Goal: Information Seeking & Learning: Find specific fact

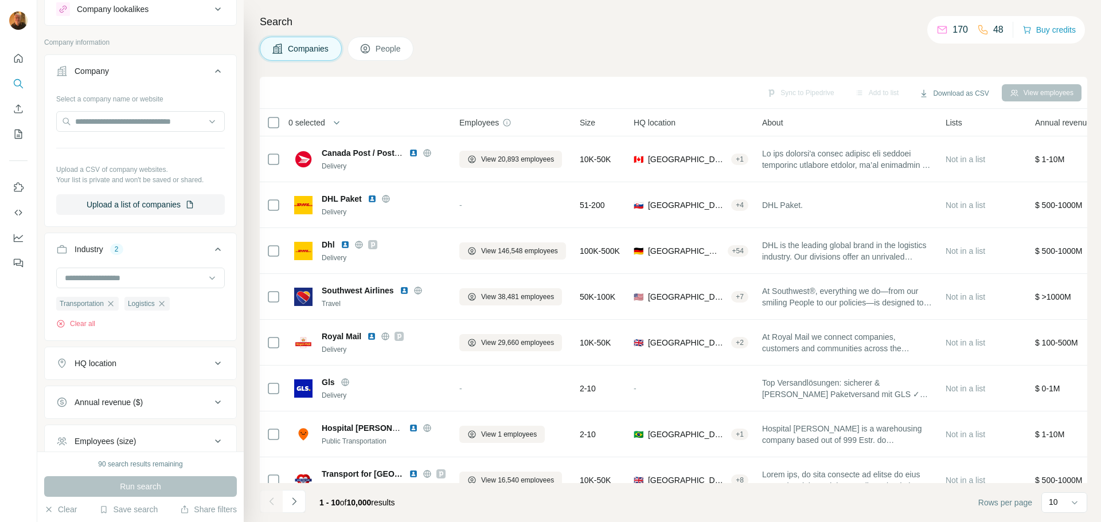
scroll to position [57, 0]
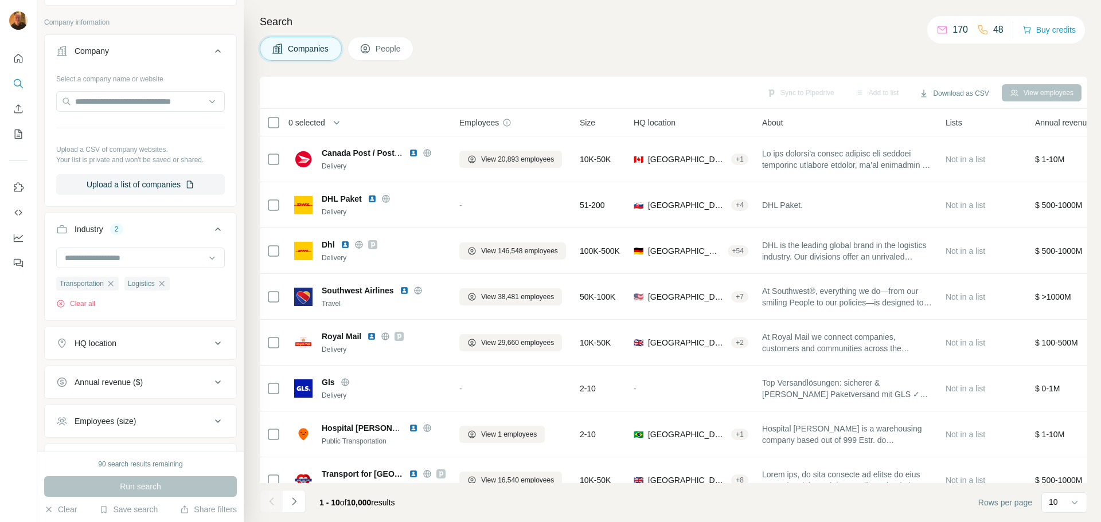
click at [104, 341] on div "HQ location" at bounding box center [96, 343] width 42 height 11
click at [104, 373] on input "text" at bounding box center [140, 372] width 169 height 21
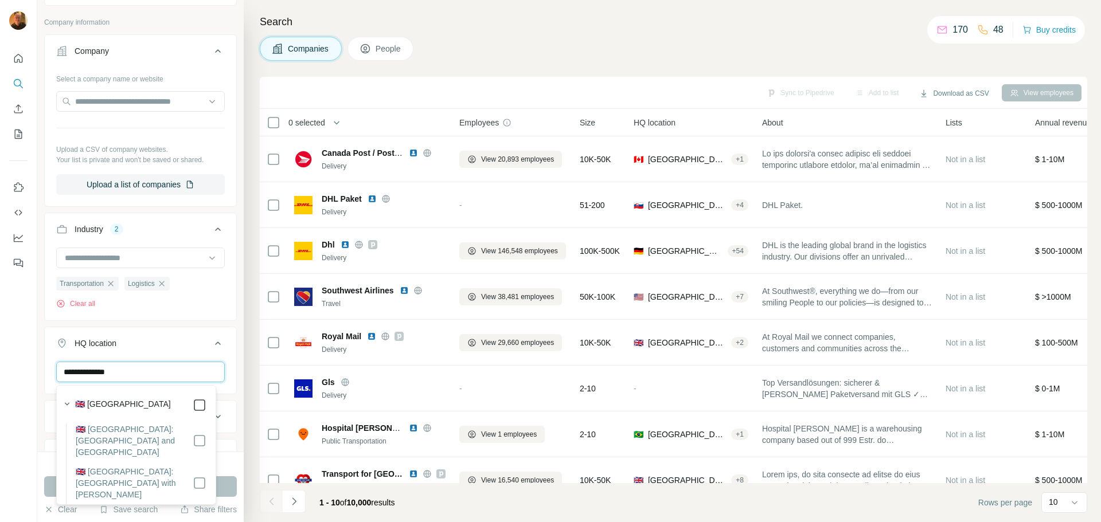
type input "**********"
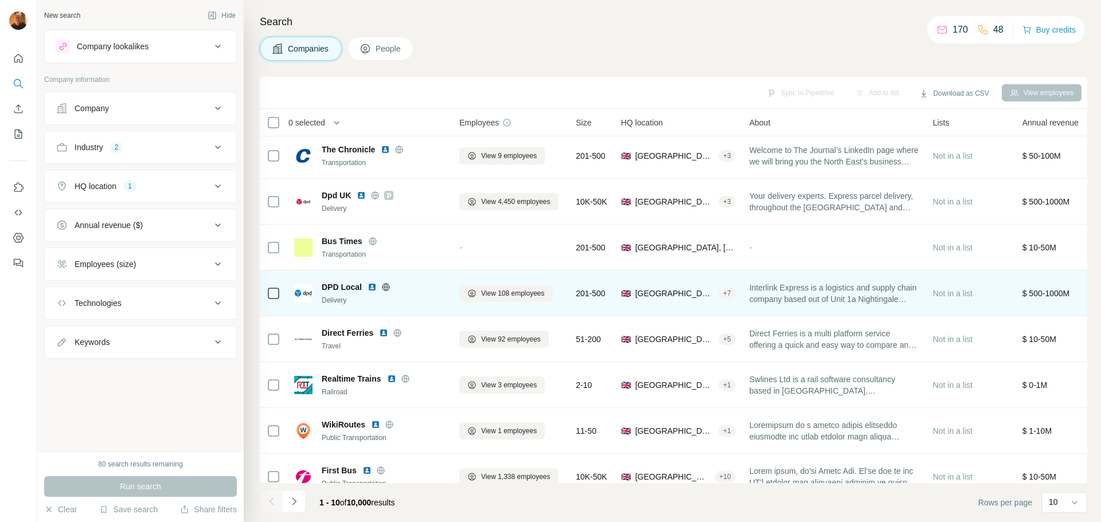
scroll to position [118, 0]
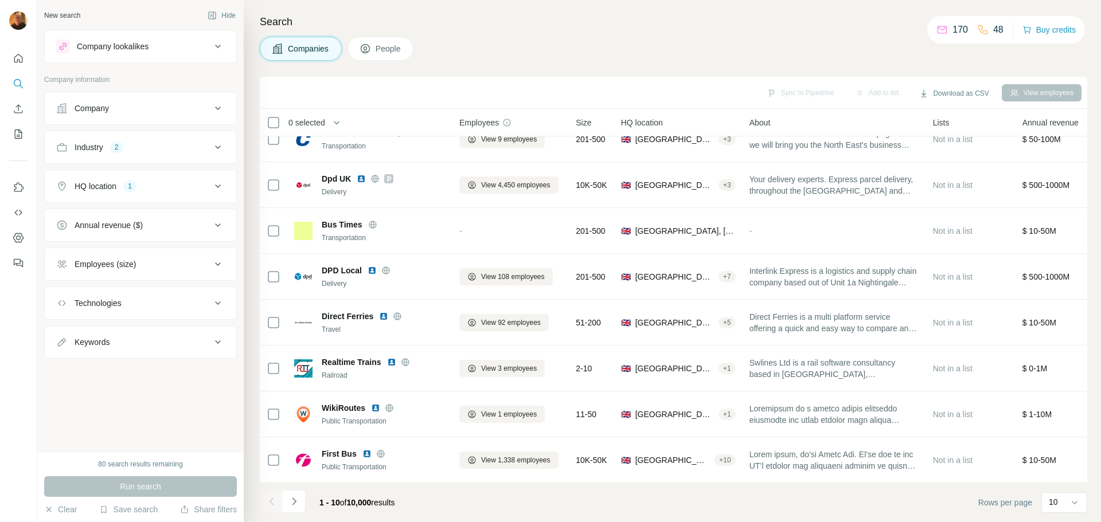
click at [85, 340] on div "Keywords" at bounding box center [92, 341] width 35 height 11
click at [101, 375] on input "text" at bounding box center [129, 371] width 146 height 21
type input "********"
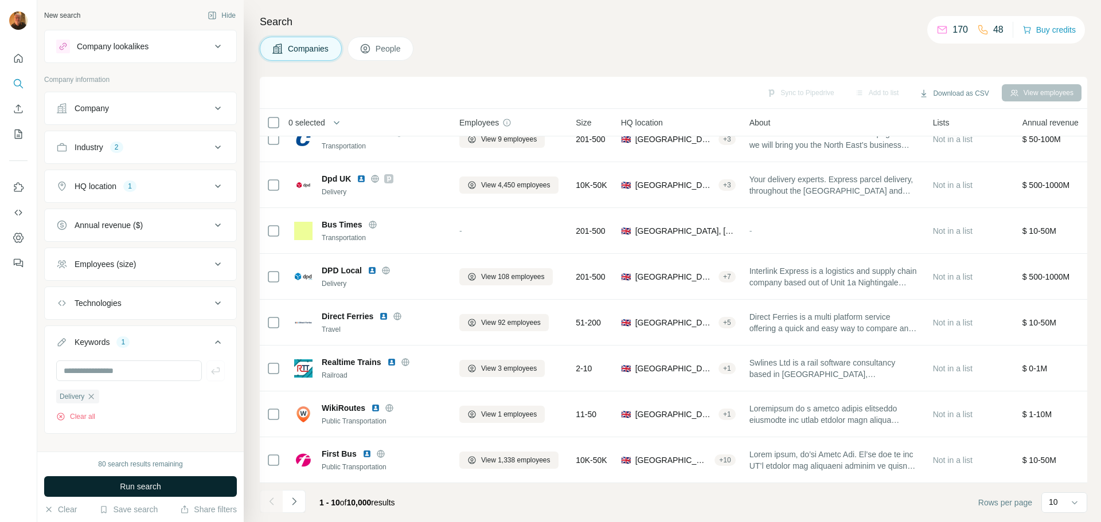
click at [138, 486] on span "Run search" at bounding box center [140, 486] width 41 height 11
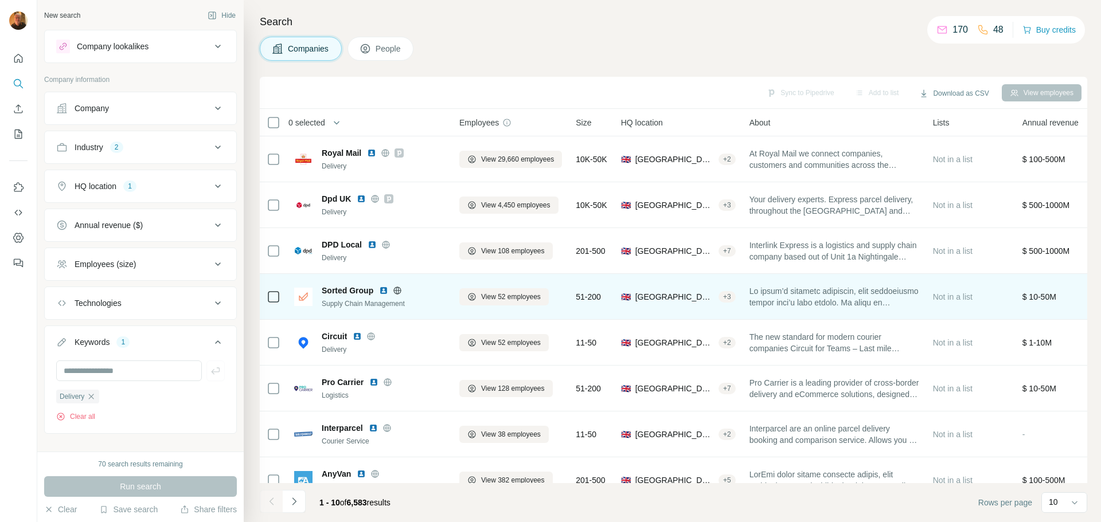
scroll to position [57, 0]
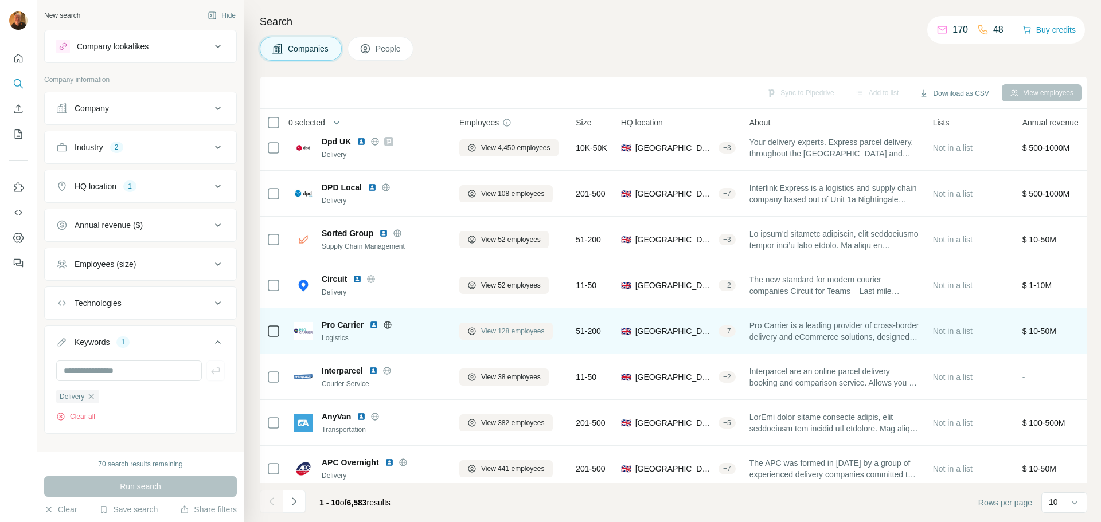
click at [511, 333] on span "View 128 employees" at bounding box center [513, 331] width 64 height 10
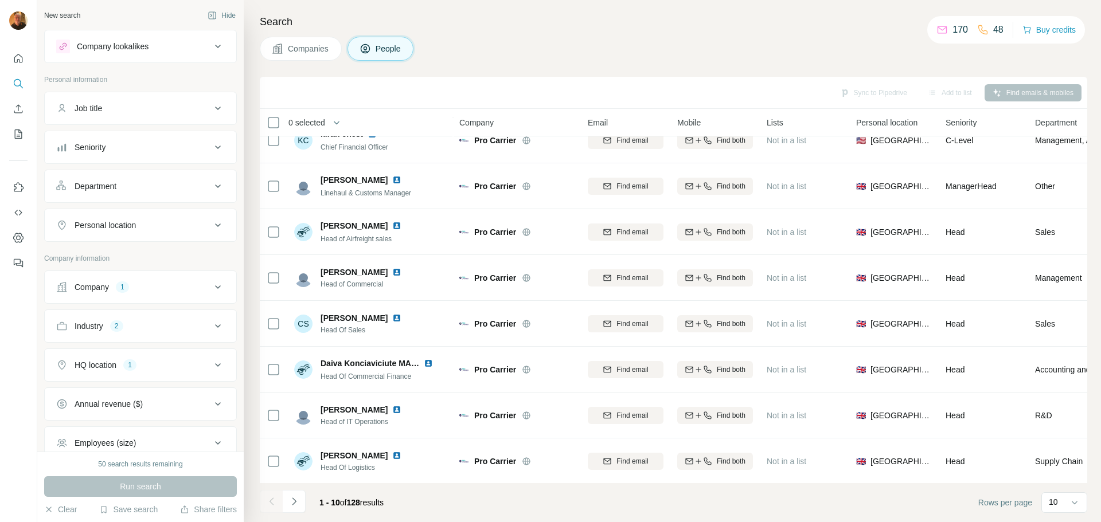
scroll to position [118, 0]
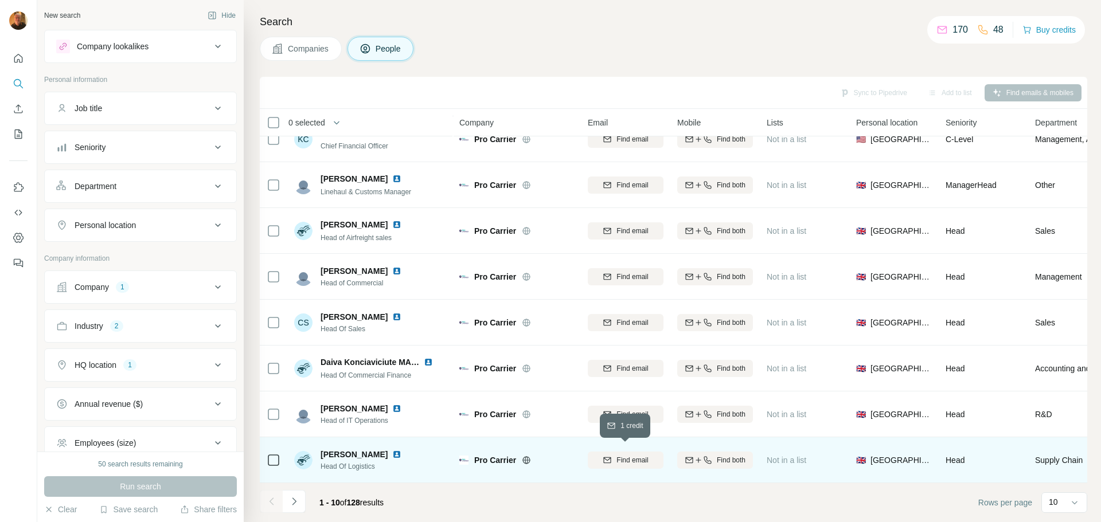
click at [624, 455] on span "Find email" at bounding box center [632, 460] width 32 height 10
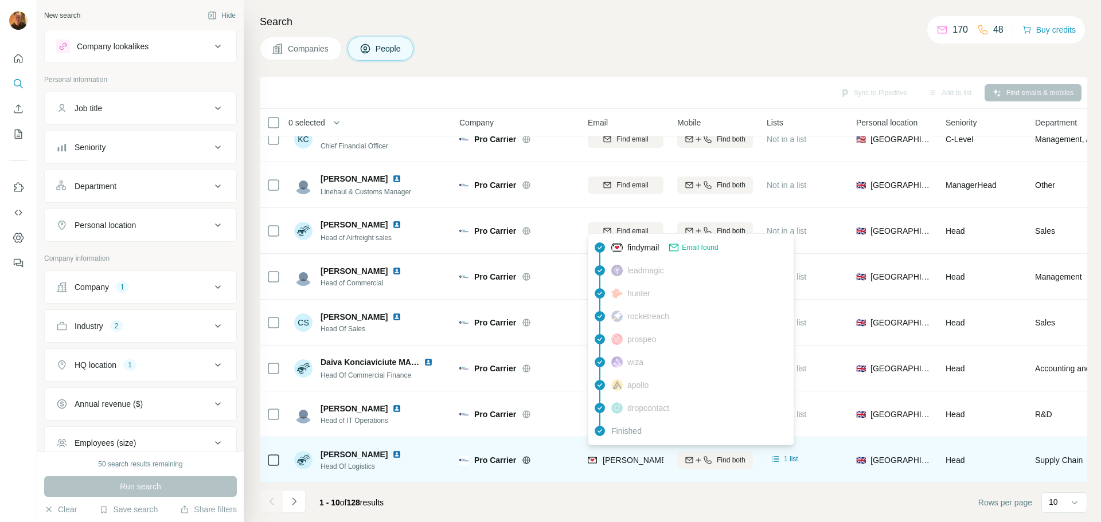
click at [647, 456] on span "[PERSON_NAME][EMAIL_ADDRESS][PERSON_NAME][DOMAIN_NAME]" at bounding box center [736, 460] width 268 height 9
click at [676, 471] on td "Find both" at bounding box center [714, 460] width 89 height 46
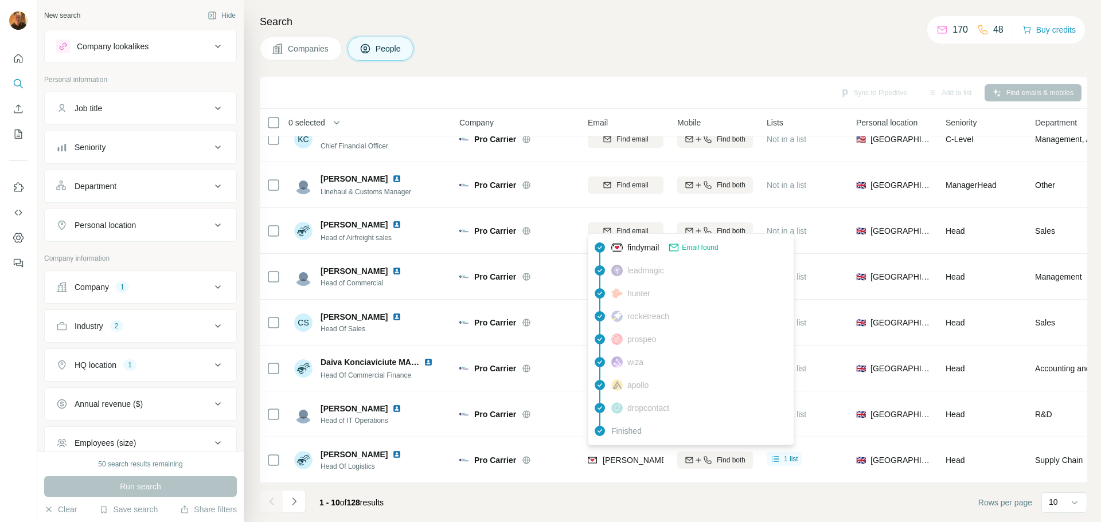
drag, startPoint x: 645, startPoint y: 455, endPoint x: 668, endPoint y: 93, distance: 363.0
click at [668, 93] on div "Sync to Pipedrive Add to list Find emails & mobiles" at bounding box center [673, 93] width 816 height 20
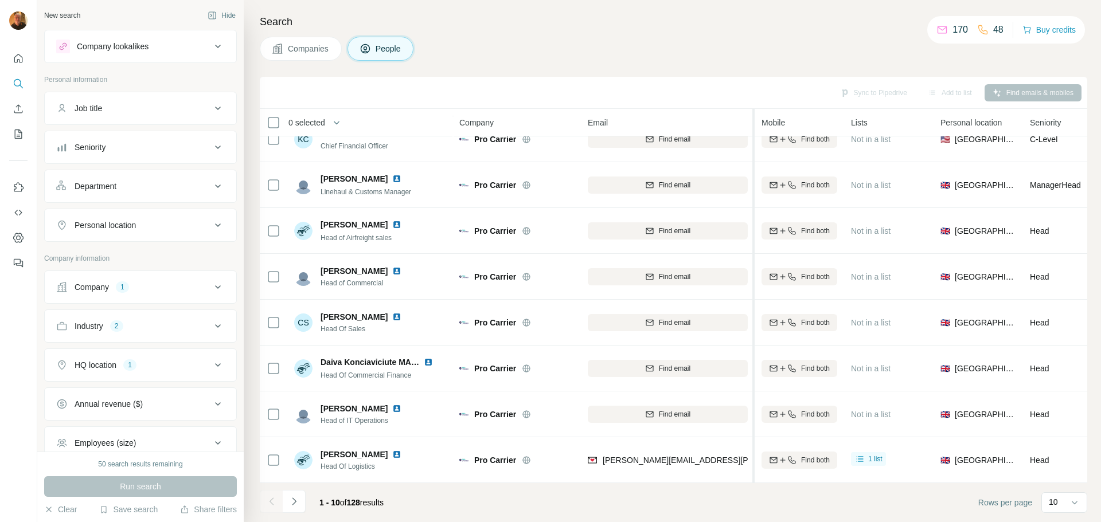
drag, startPoint x: 668, startPoint y: 123, endPoint x: 754, endPoint y: 126, distance: 86.0
click at [754, 126] on div at bounding box center [753, 352] width 2 height 486
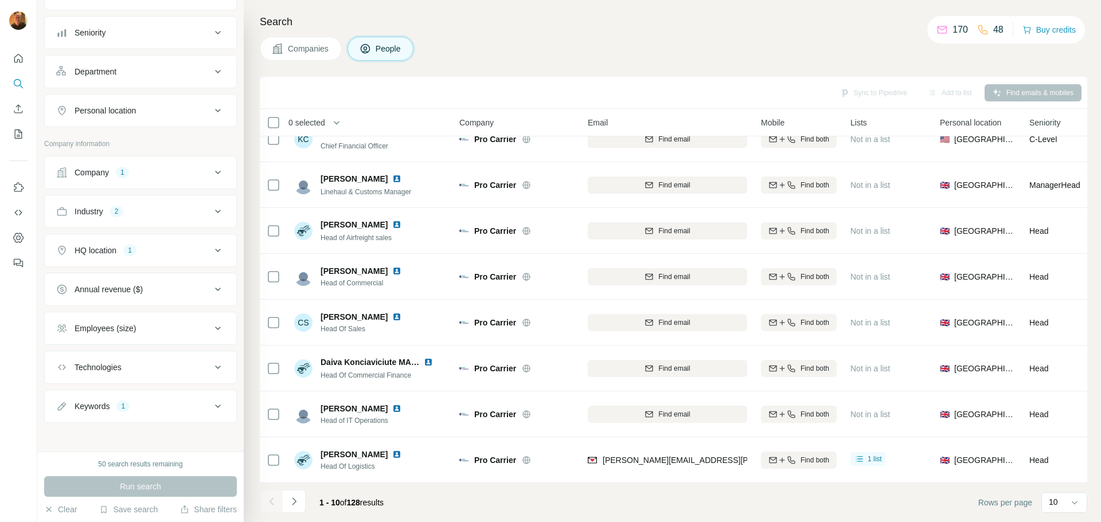
scroll to position [0, 0]
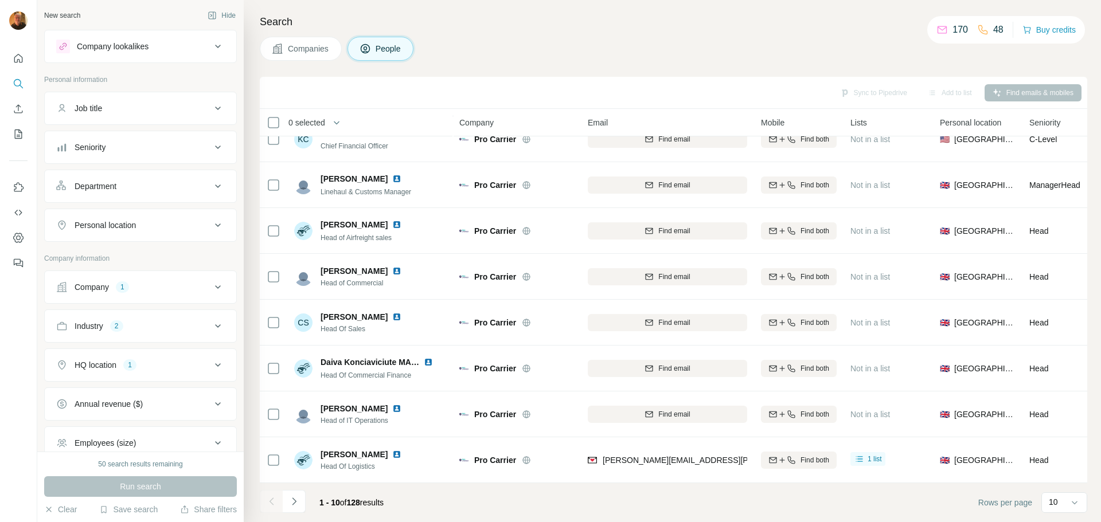
click at [140, 42] on div "Company lookalikes" at bounding box center [113, 46] width 72 height 11
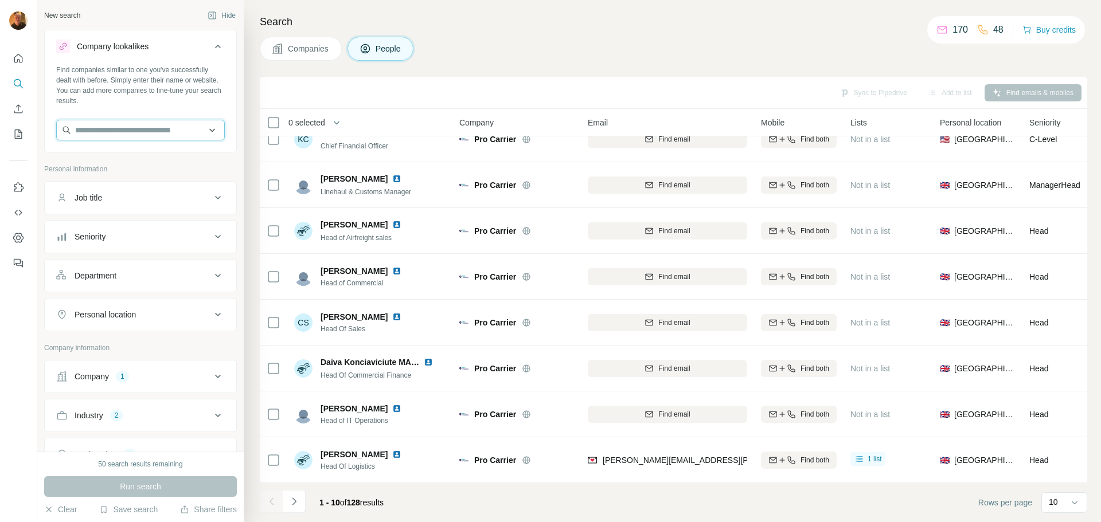
click at [128, 128] on input "text" at bounding box center [140, 130] width 169 height 21
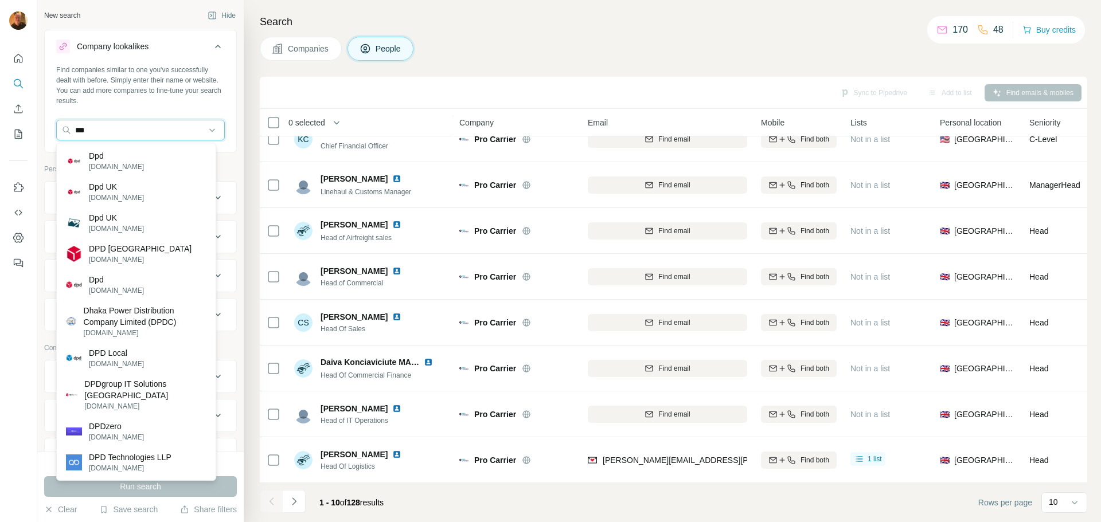
type input "***"
click at [158, 190] on div "Dpd UK [DOMAIN_NAME]" at bounding box center [136, 192] width 154 height 31
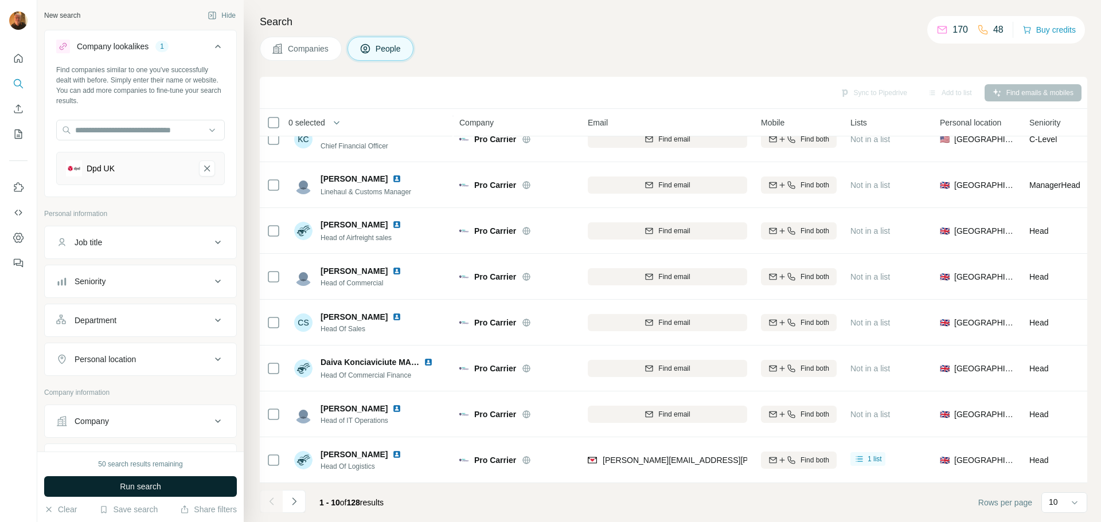
click at [130, 488] on span "Run search" at bounding box center [140, 486] width 41 height 11
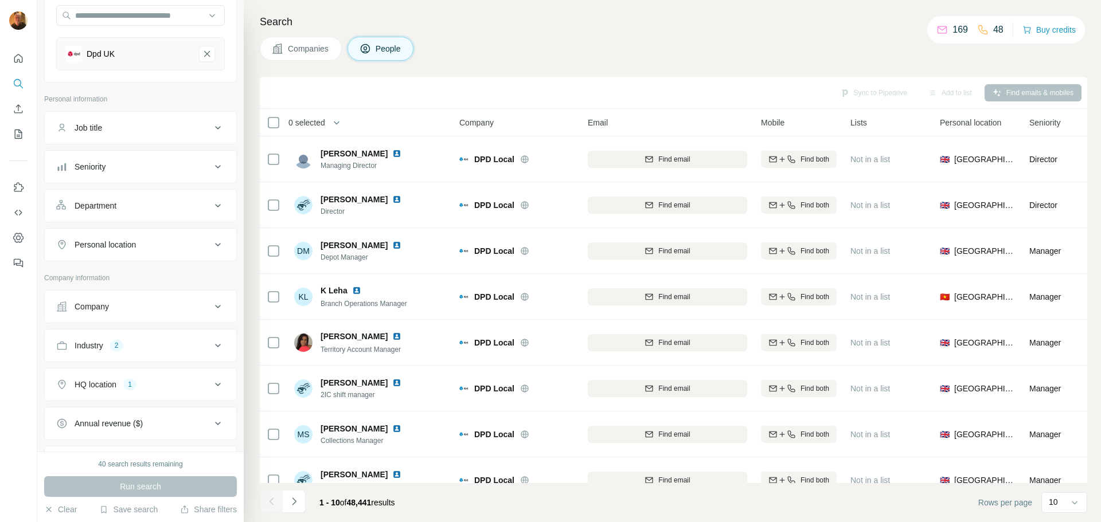
scroll to position [57, 0]
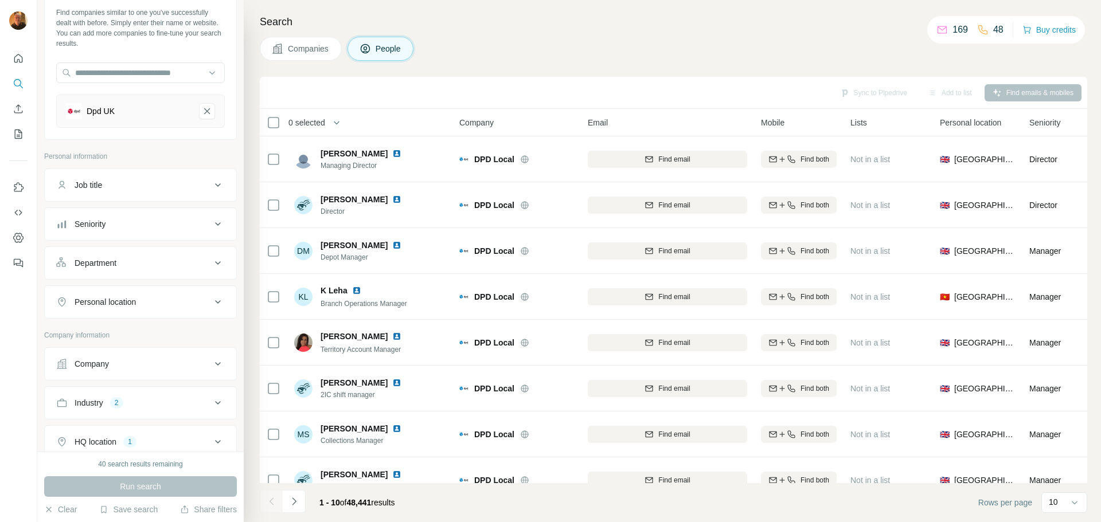
click at [88, 189] on div "Job title" at bounding box center [89, 184] width 28 height 11
click at [104, 217] on input "text" at bounding box center [129, 213] width 146 height 21
type input "**********"
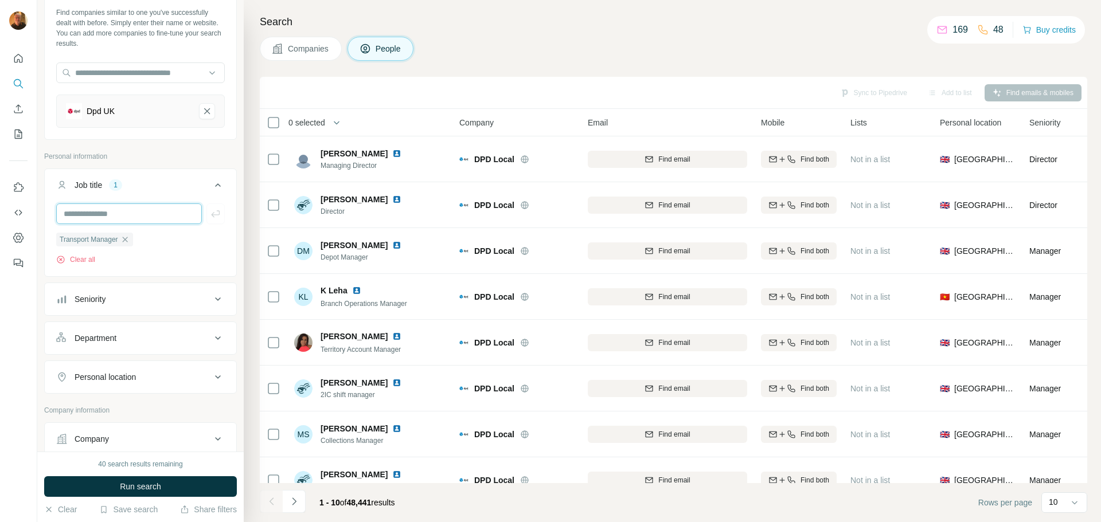
click at [118, 213] on input "text" at bounding box center [129, 213] width 146 height 21
type input "**********"
type input "*********"
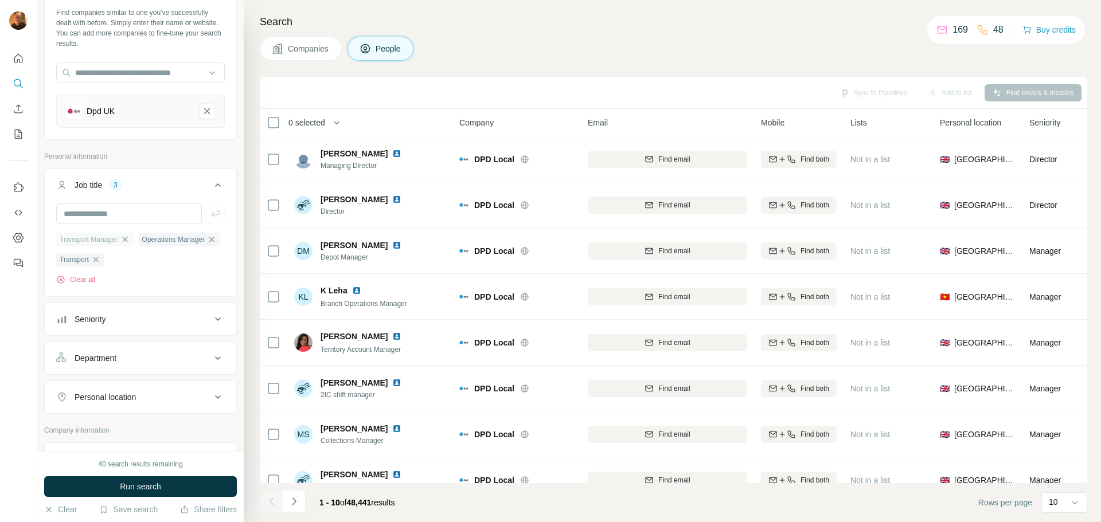
click at [133, 240] on div "Transport Manager" at bounding box center [94, 240] width 77 height 14
click at [129, 242] on icon "button" at bounding box center [124, 239] width 9 height 9
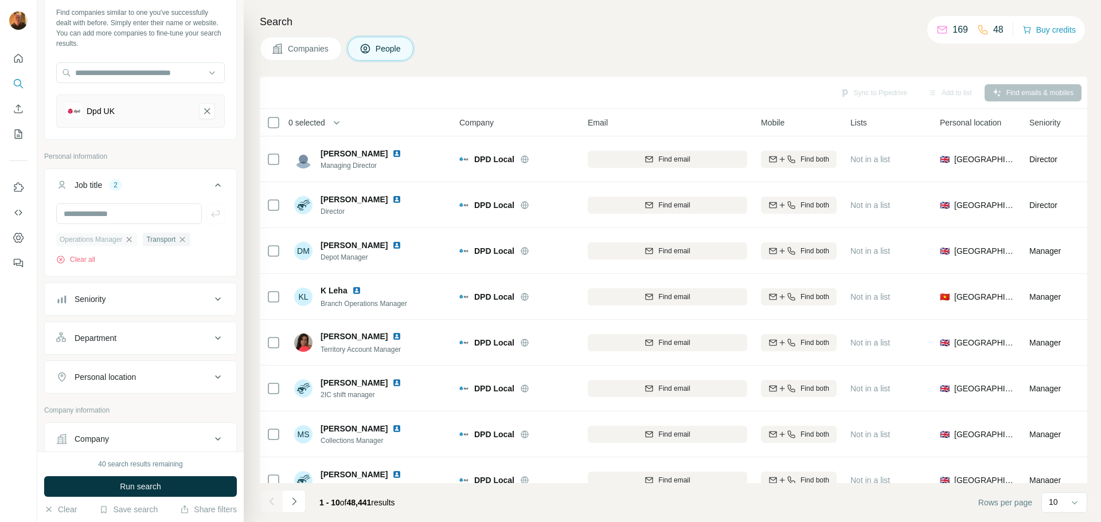
click at [132, 240] on icon "button" at bounding box center [128, 239] width 9 height 9
click at [96, 214] on input "text" at bounding box center [129, 213] width 146 height 21
type input "*******"
click at [110, 214] on input "text" at bounding box center [129, 213] width 146 height 21
type input "**********"
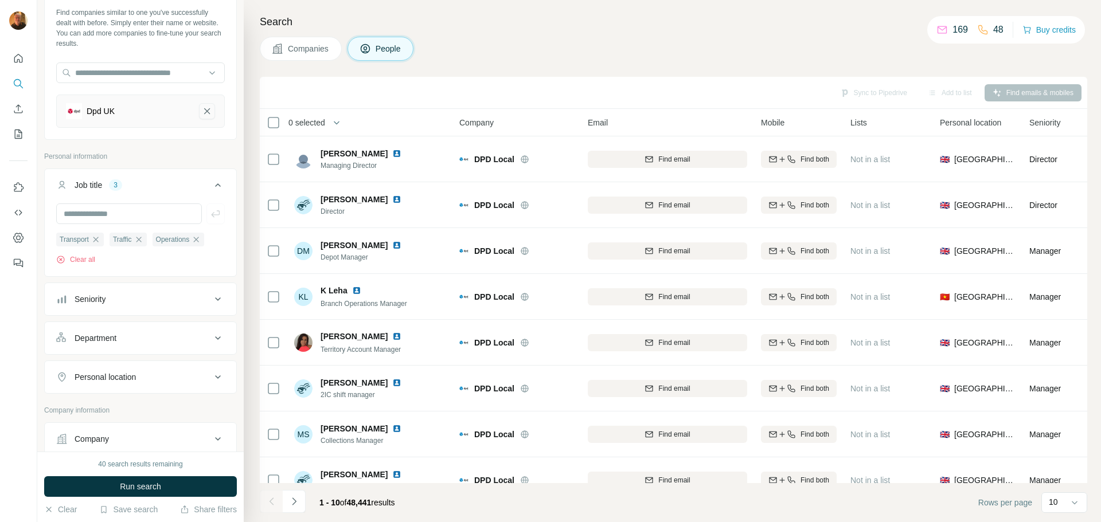
click at [202, 113] on icon "Dpd UK-remove-button" at bounding box center [207, 110] width 10 height 11
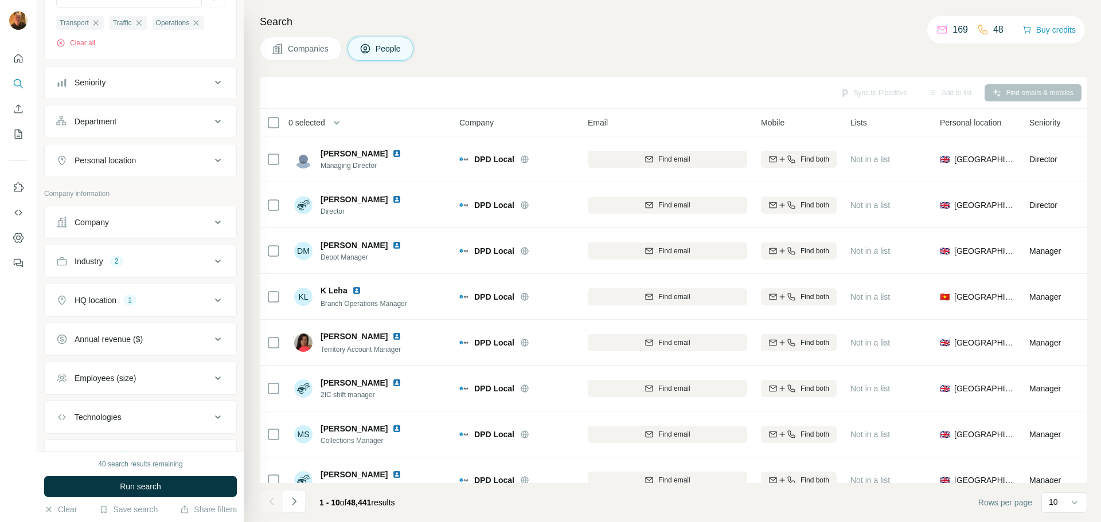
scroll to position [283, 0]
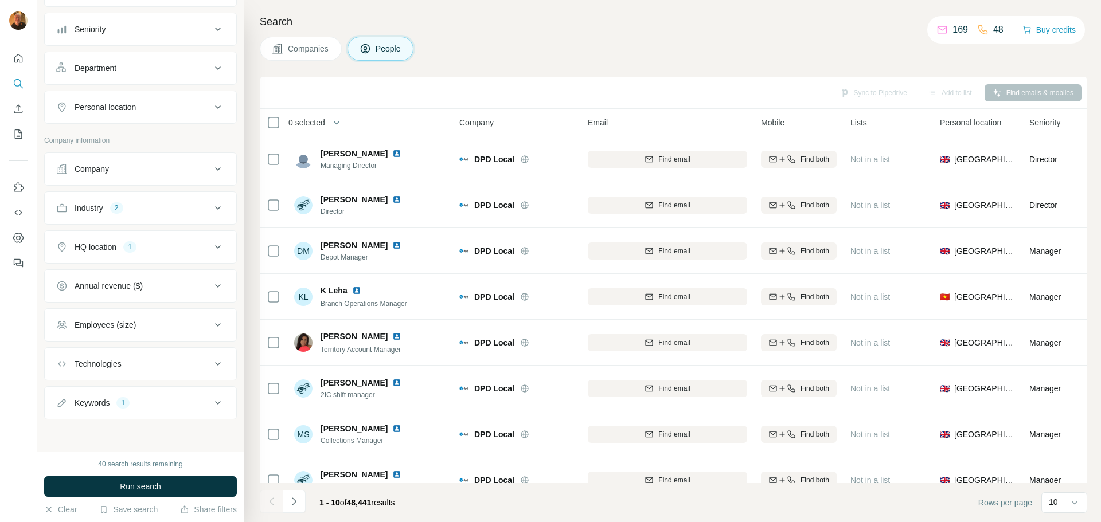
click at [167, 323] on div "Employees (size)" at bounding box center [133, 324] width 155 height 11
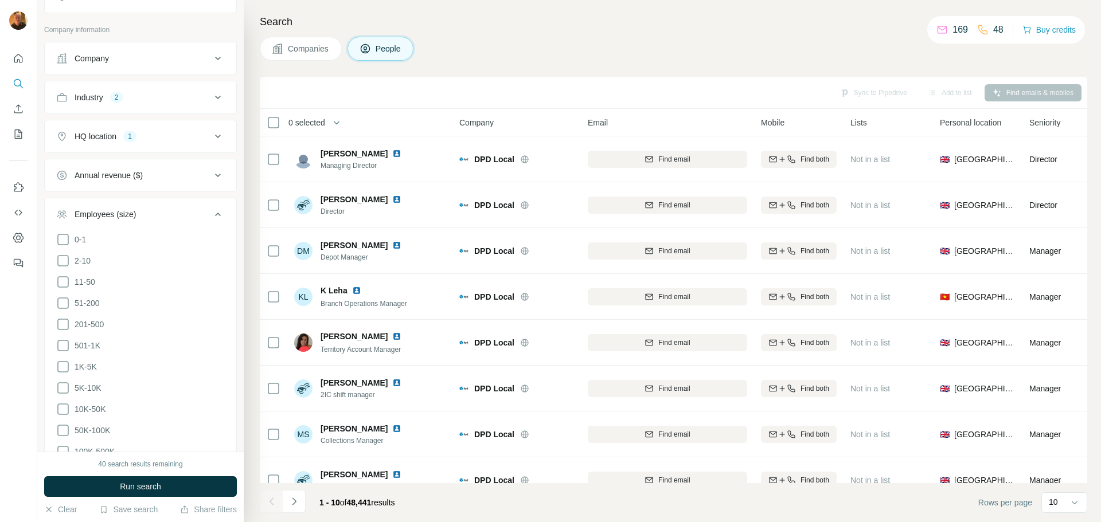
scroll to position [398, 0]
drag, startPoint x: 62, startPoint y: 297, endPoint x: 57, endPoint y: 318, distance: 21.1
click at [62, 297] on icon at bounding box center [63, 299] width 14 height 14
click at [62, 317] on icon at bounding box center [63, 320] width 14 height 14
drag, startPoint x: 62, startPoint y: 338, endPoint x: 60, endPoint y: 346, distance: 7.8
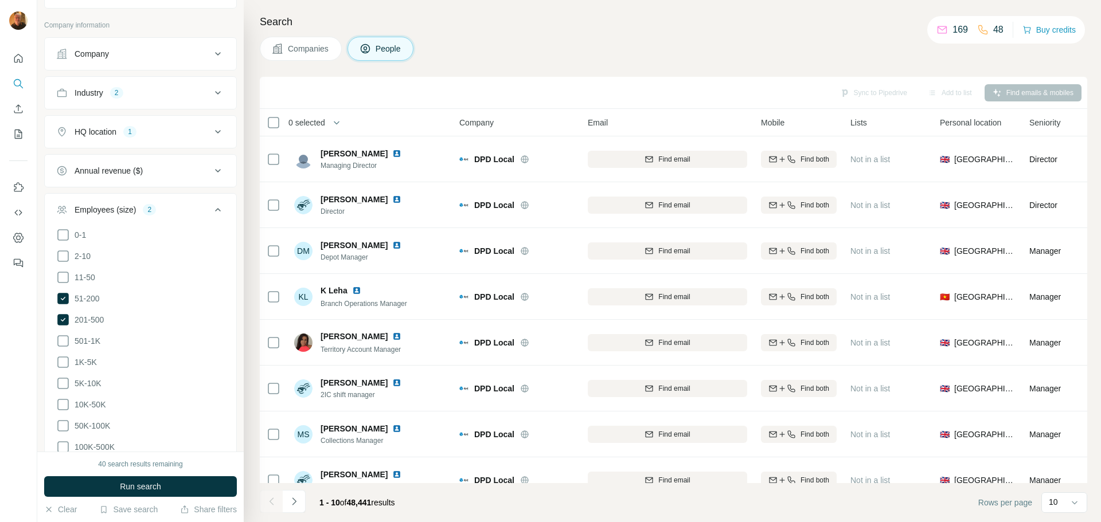
click at [61, 338] on icon at bounding box center [63, 341] width 14 height 14
click at [60, 356] on icon at bounding box center [63, 362] width 14 height 14
drag, startPoint x: 60, startPoint y: 382, endPoint x: 67, endPoint y: 396, distance: 15.9
click at [61, 382] on icon at bounding box center [63, 384] width 14 height 14
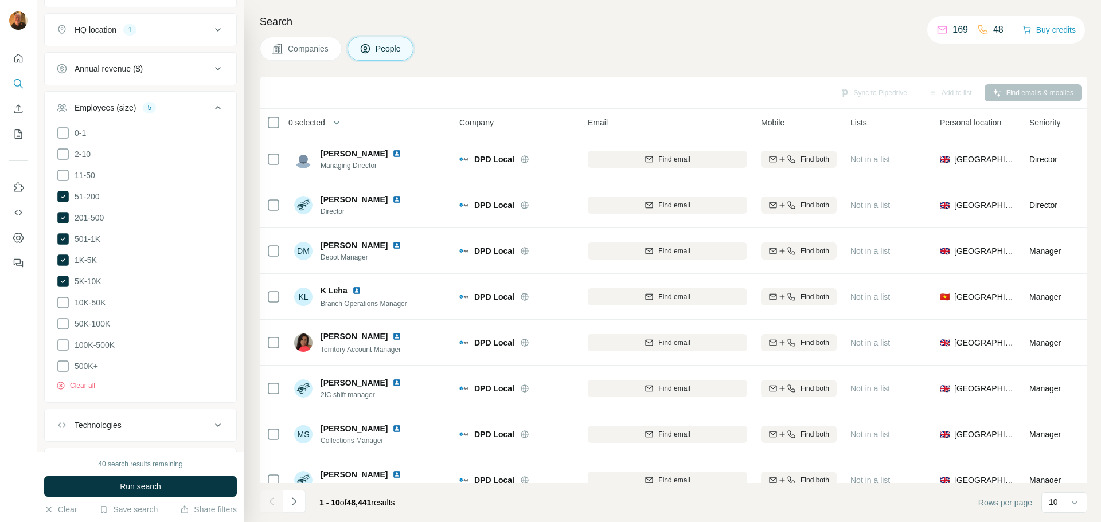
scroll to position [512, 0]
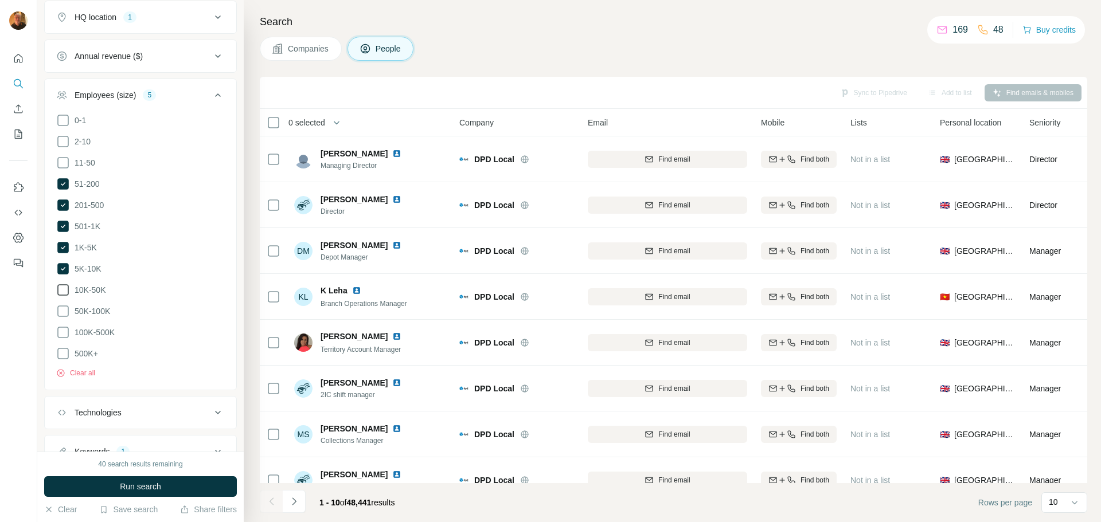
click at [60, 286] on icon at bounding box center [63, 290] width 14 height 14
click at [60, 308] on icon at bounding box center [63, 311] width 14 height 14
click at [62, 330] on icon at bounding box center [63, 333] width 14 height 14
click at [64, 348] on icon at bounding box center [63, 354] width 14 height 14
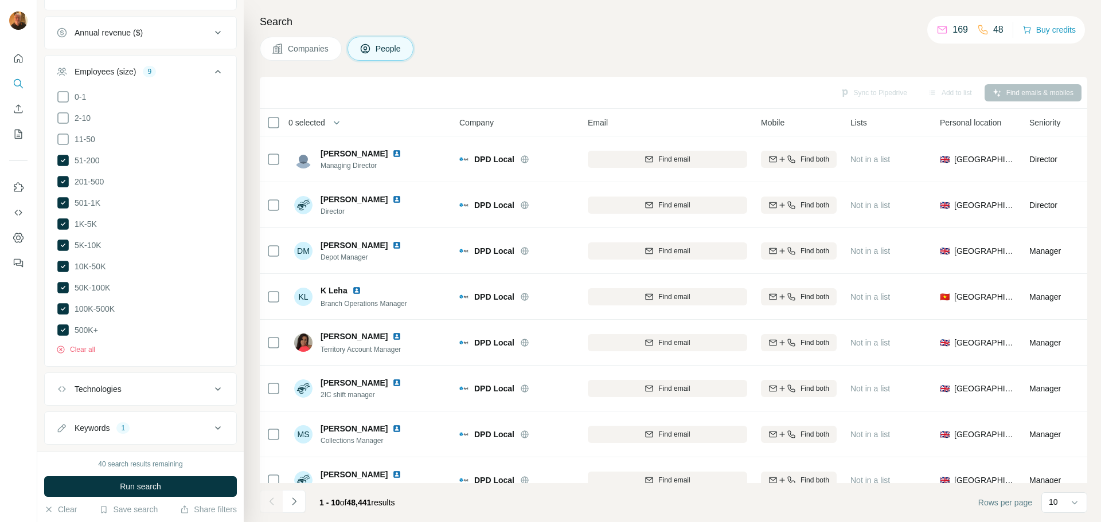
scroll to position [555, 0]
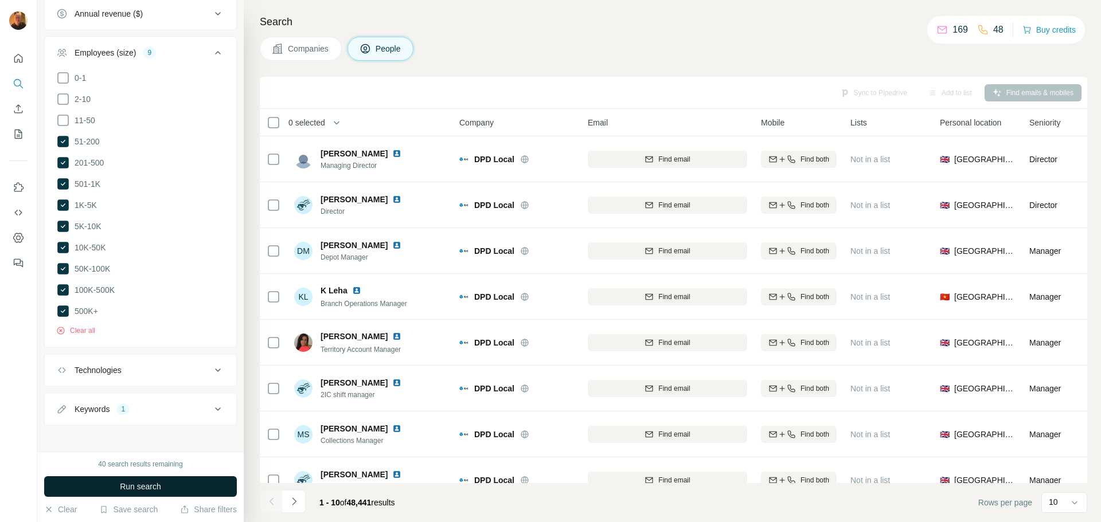
click at [143, 486] on span "Run search" at bounding box center [140, 486] width 41 height 11
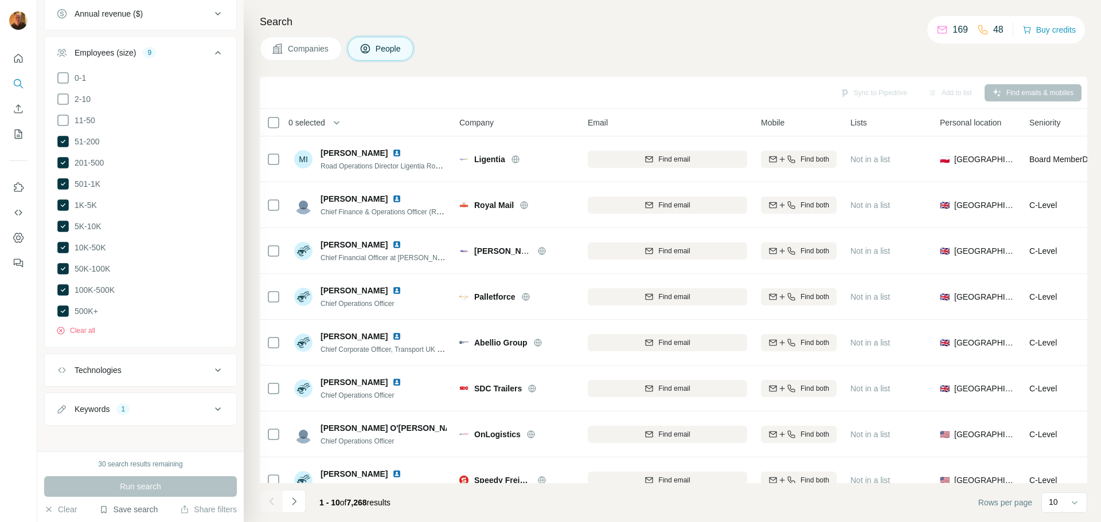
click at [132, 507] on button "Save search" at bounding box center [128, 509] width 58 height 11
click at [140, 464] on div "Save search" at bounding box center [160, 466] width 121 height 23
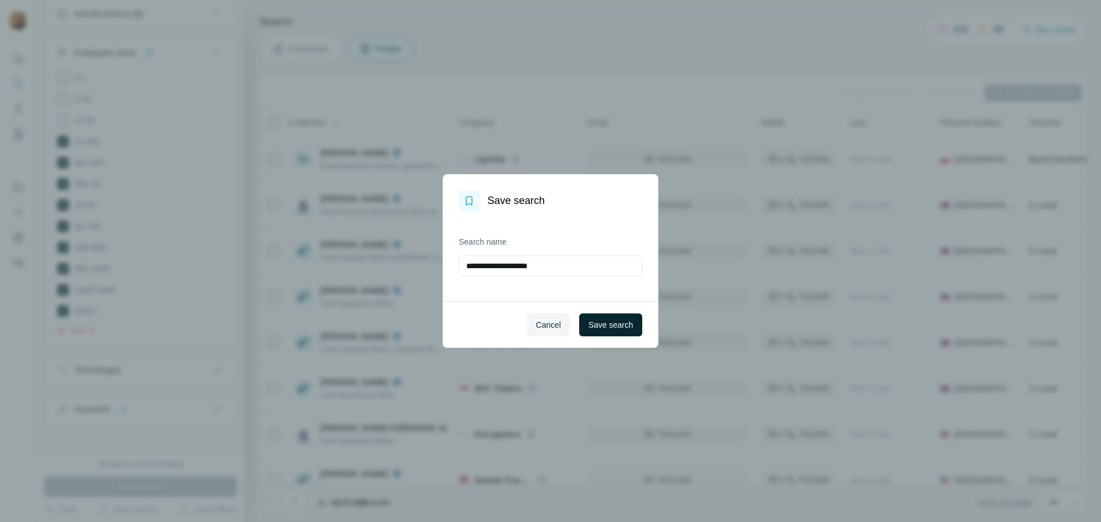
type input "**********"
click at [613, 321] on span "Save search" at bounding box center [610, 324] width 45 height 11
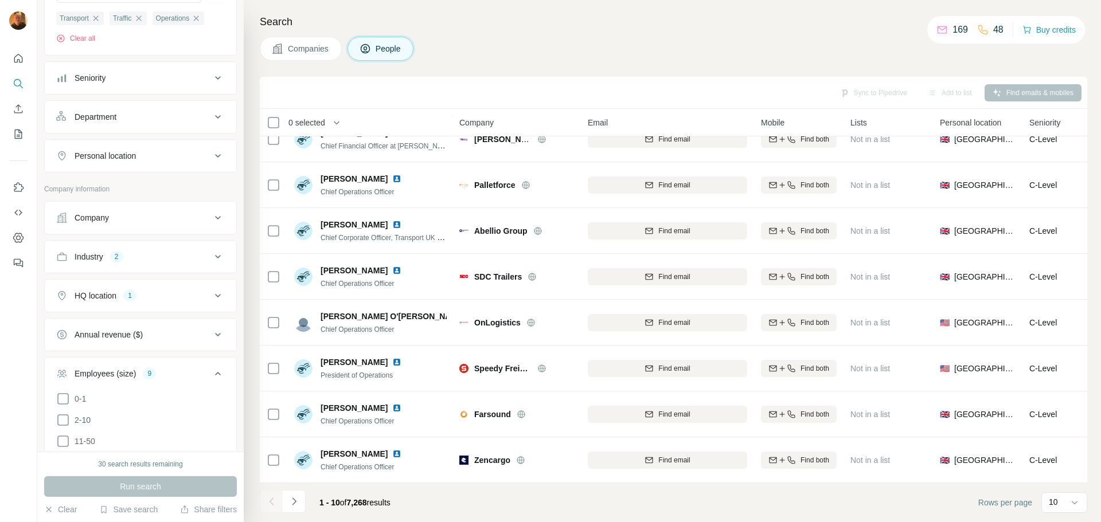
scroll to position [287, 0]
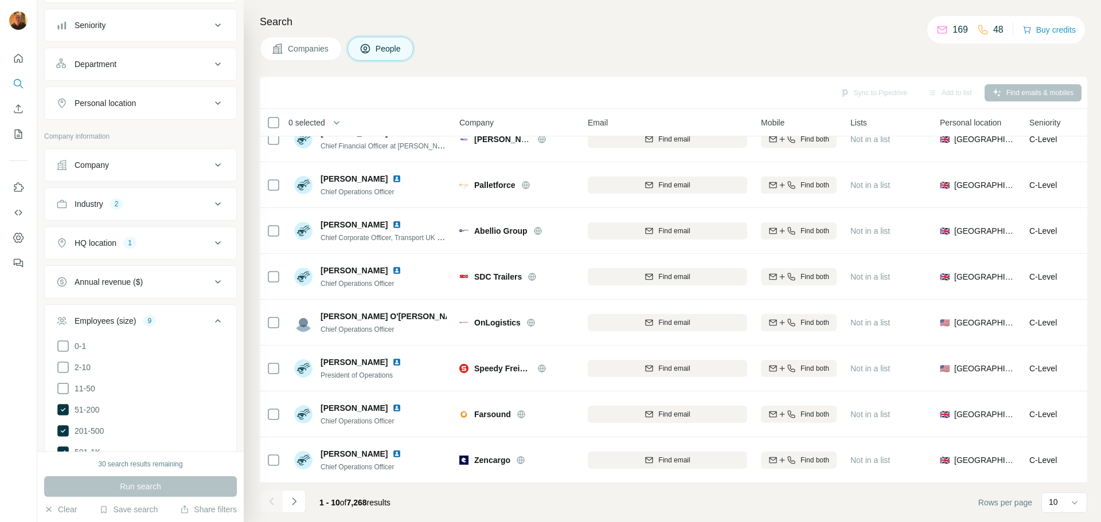
click at [107, 104] on div "Personal location" at bounding box center [105, 102] width 61 height 11
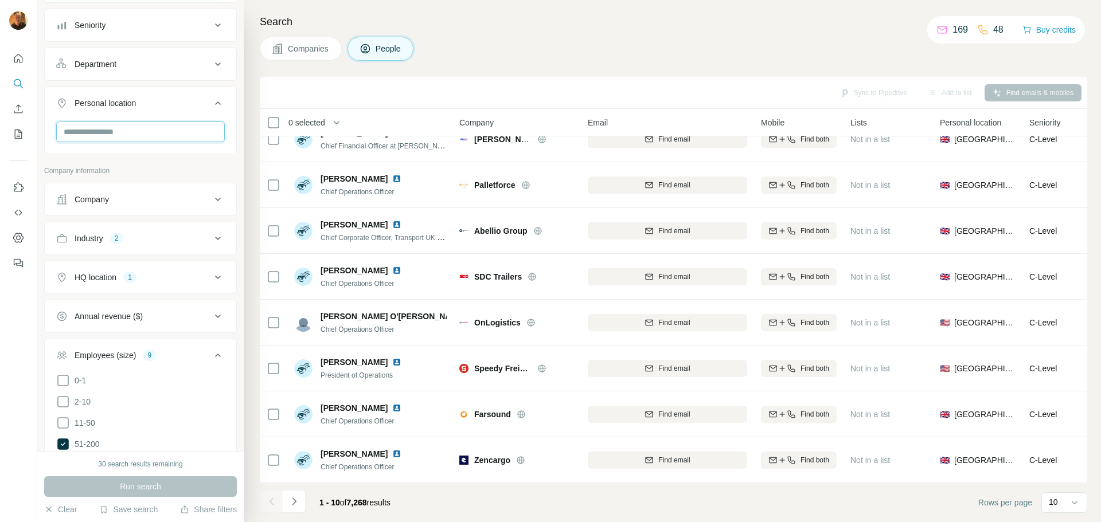
click at [111, 136] on input "text" at bounding box center [140, 132] width 169 height 21
click at [101, 162] on label "🇬🇧 [GEOGRAPHIC_DATA]" at bounding box center [114, 163] width 96 height 14
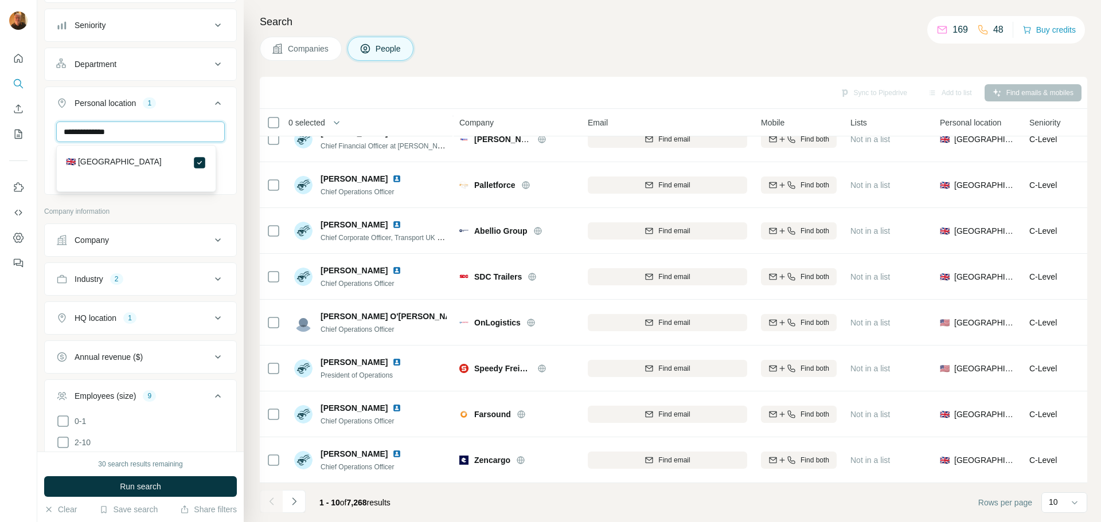
click at [141, 131] on input "**********" at bounding box center [140, 132] width 169 height 21
drag, startPoint x: 107, startPoint y: 131, endPoint x: 64, endPoint y: 123, distance: 44.3
click at [38, 126] on div "**********" at bounding box center [140, 226] width 206 height 452
type input "*******"
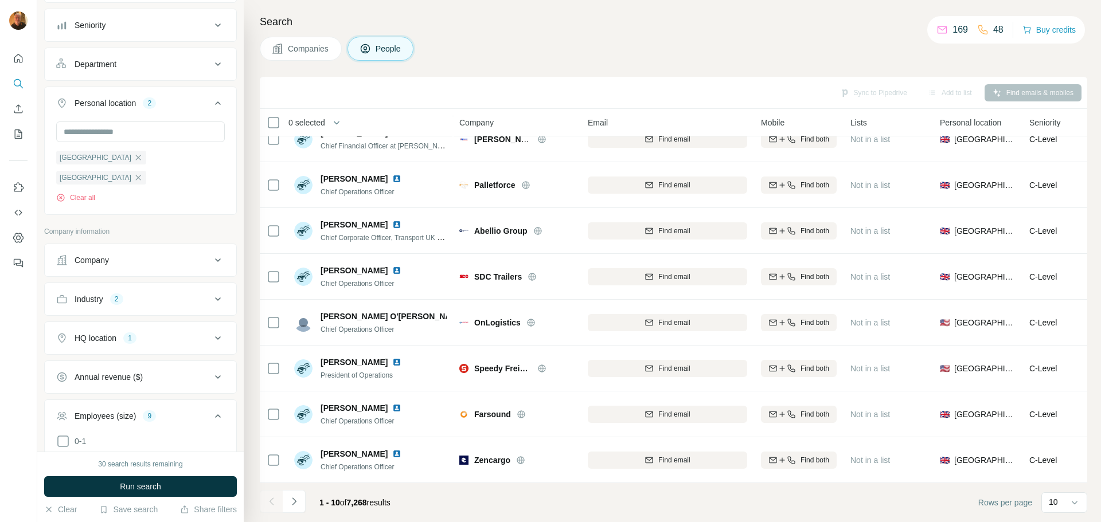
click at [179, 101] on div "Personal location 2" at bounding box center [133, 102] width 155 height 11
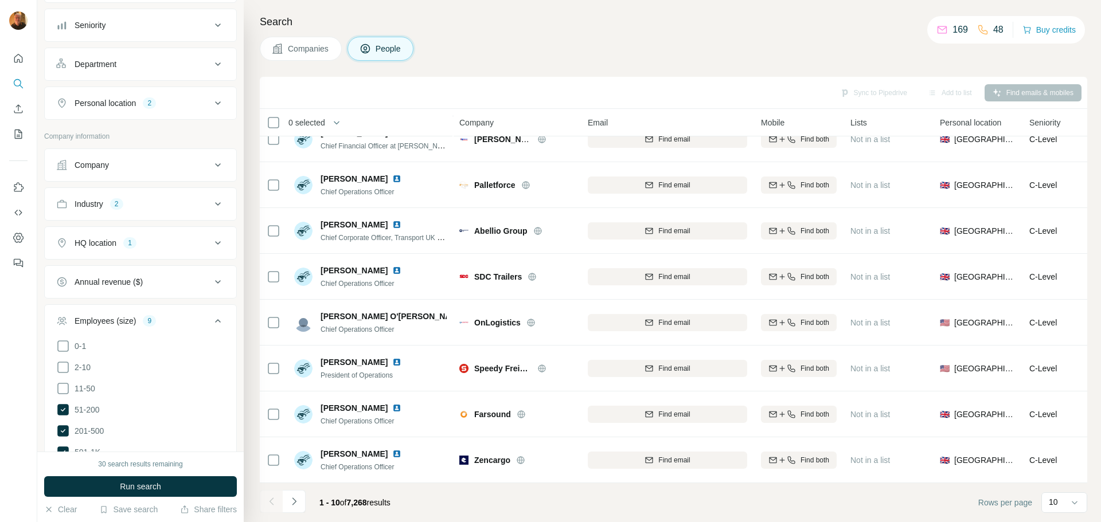
click at [117, 100] on div "Personal location" at bounding box center [105, 102] width 61 height 11
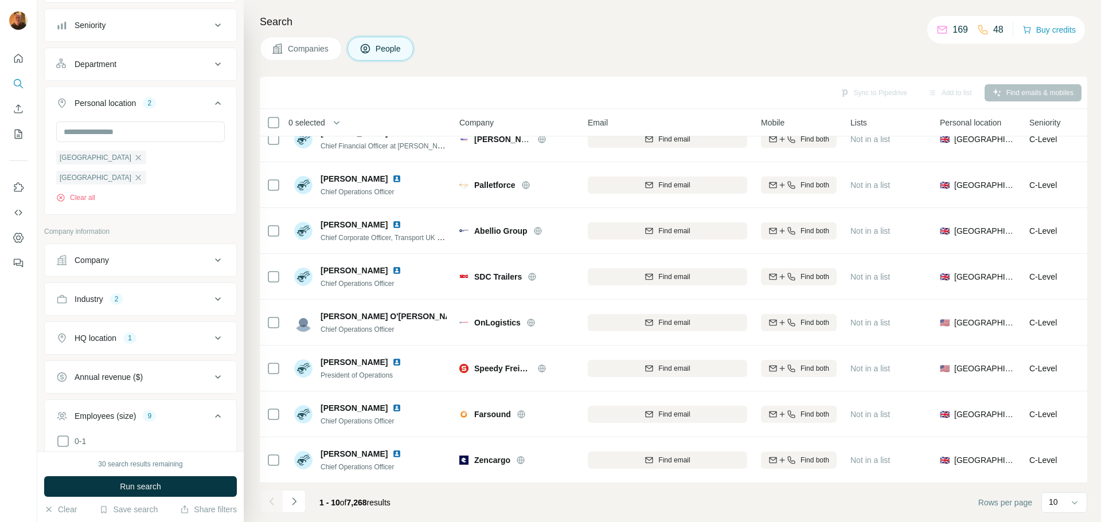
click at [115, 102] on div "Personal location" at bounding box center [105, 102] width 61 height 11
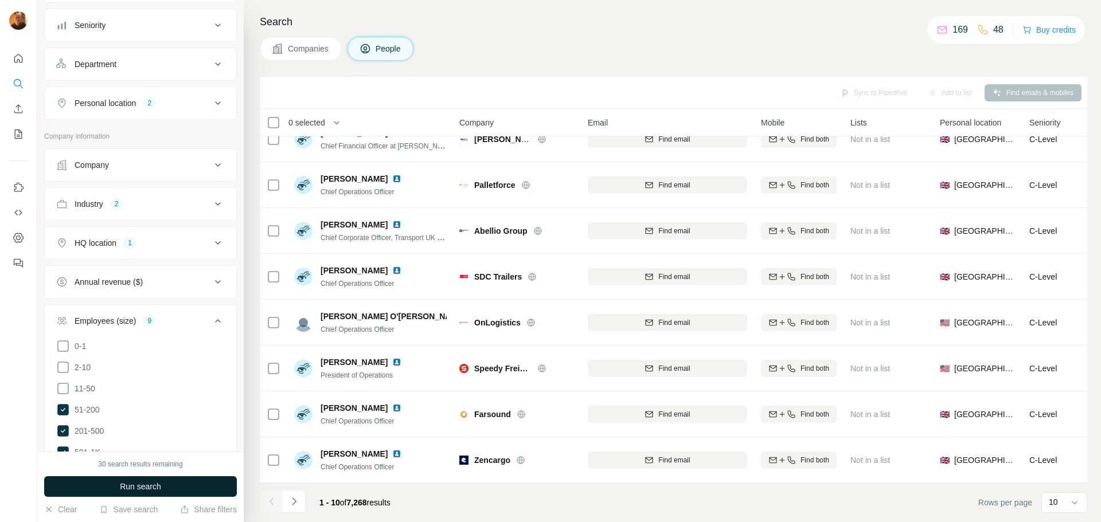
click at [157, 488] on span "Run search" at bounding box center [140, 486] width 41 height 11
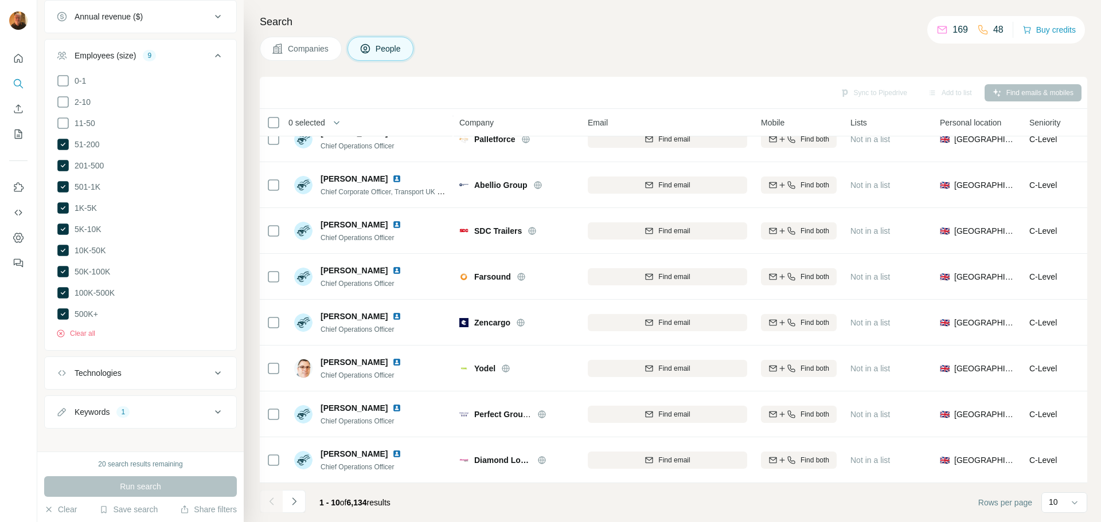
scroll to position [555, 0]
click at [158, 404] on div "Keywords 1" at bounding box center [133, 409] width 155 height 11
click at [108, 433] on input "text" at bounding box center [129, 438] width 146 height 21
type input "*******"
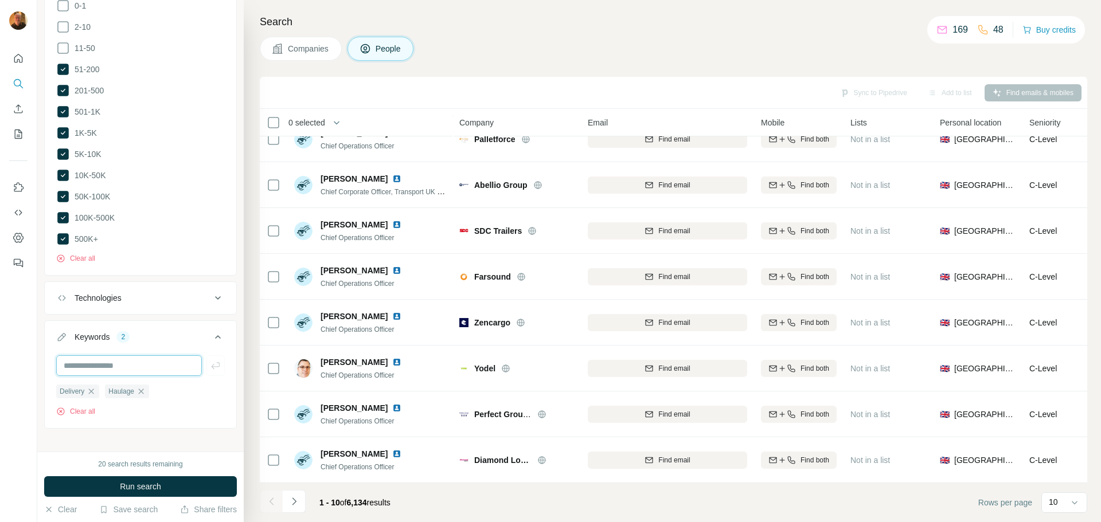
scroll to position [631, 0]
click at [88, 383] on icon "button" at bounding box center [91, 387] width 9 height 9
click at [156, 392] on div "Haulage Clear all" at bounding box center [140, 397] width 169 height 33
click at [143, 357] on input "text" at bounding box center [129, 362] width 146 height 21
type input "*********"
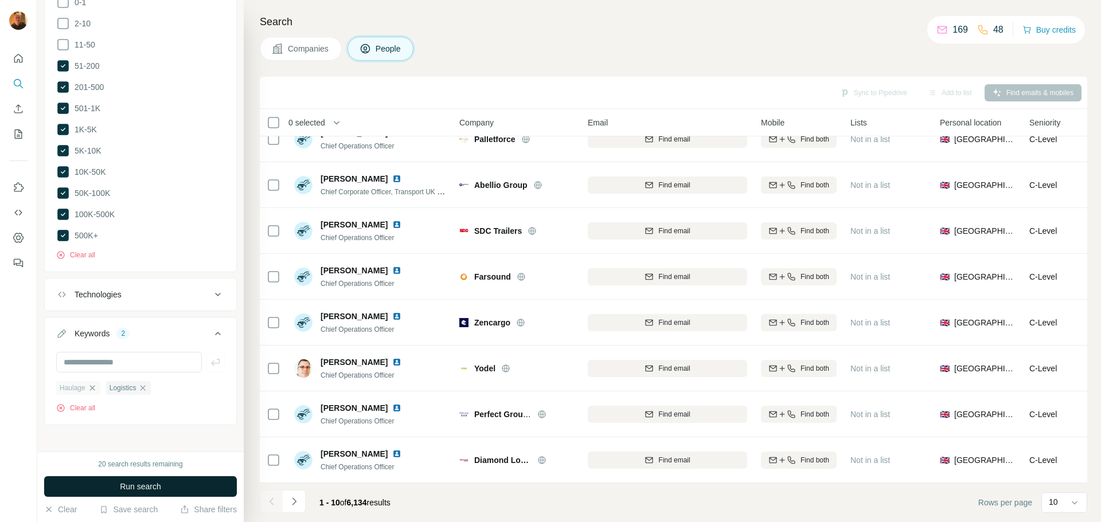
click at [145, 487] on span "Run search" at bounding box center [140, 486] width 41 height 11
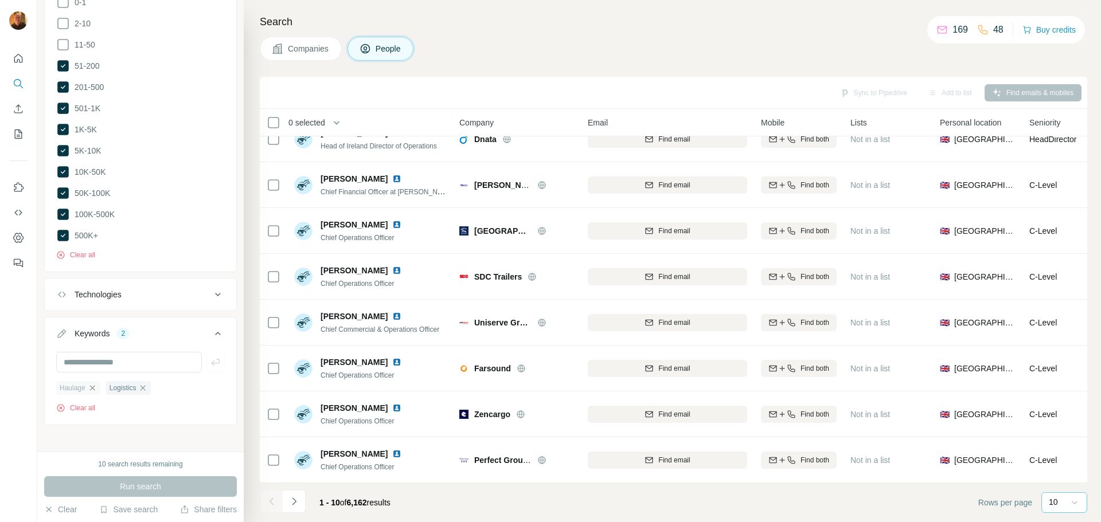
click at [1076, 503] on icon at bounding box center [1073, 502] width 11 height 11
click at [1063, 418] on div "60" at bounding box center [1064, 414] width 26 height 11
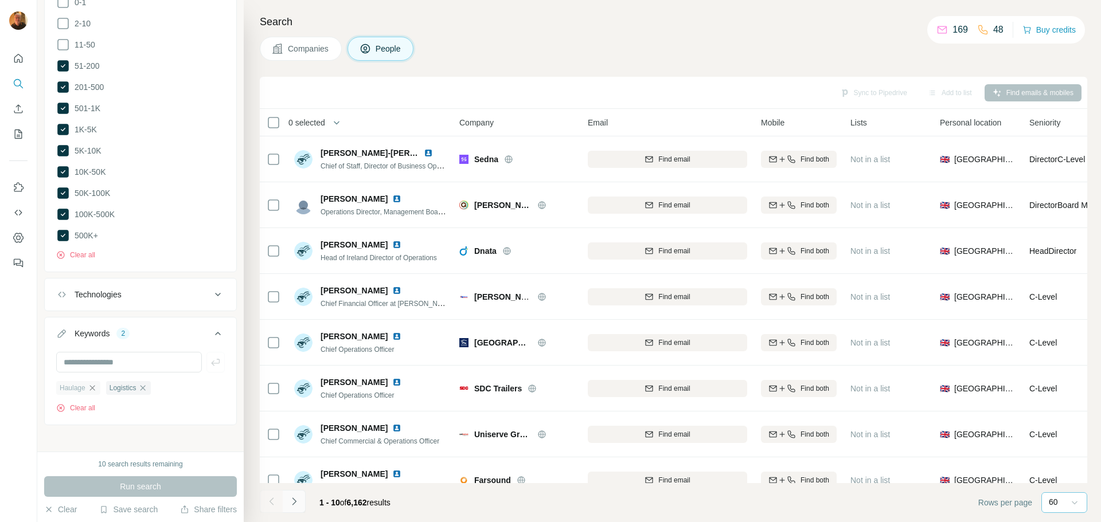
click at [292, 500] on icon "Navigate to next page" at bounding box center [293, 501] width 11 height 11
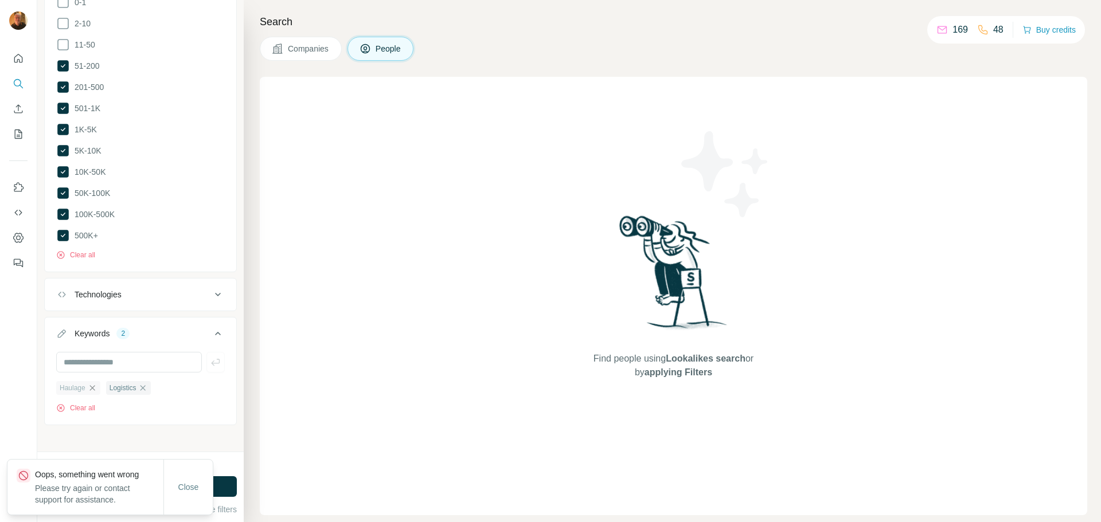
click at [104, 484] on p "Please try again or contact support for assistance." at bounding box center [99, 494] width 128 height 23
click at [185, 484] on span "Close" at bounding box center [188, 487] width 21 height 11
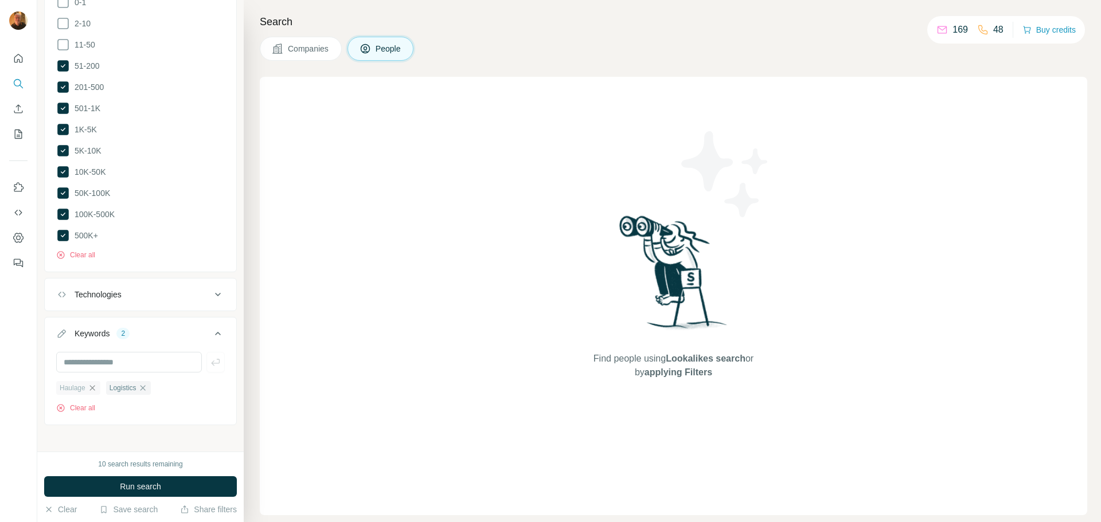
click at [659, 30] on div "Search Companies People Find people using Lookalikes search or by applying Filt…" at bounding box center [672, 261] width 857 height 522
